Goal: Go to known website: Go to known website

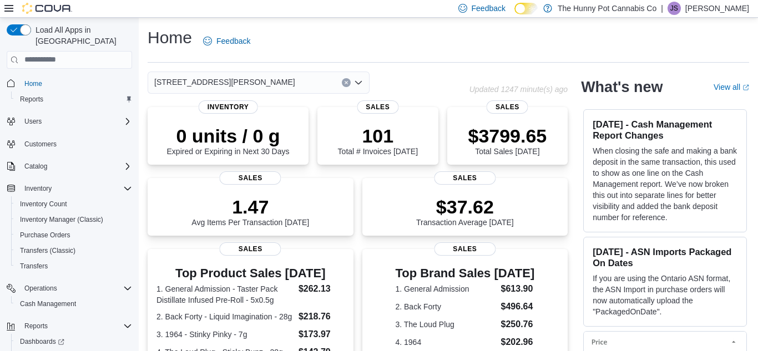
scroll to position [3, 0]
